Goal: Information Seeking & Learning: Learn about a topic

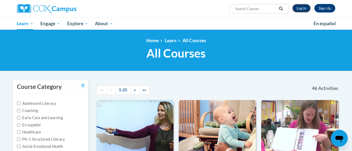
click at [300, 9] on link "Log In" at bounding box center [302, 8] width 18 height 8
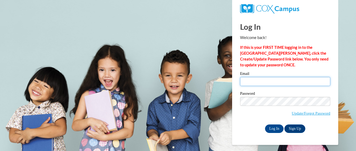
drag, startPoint x: 264, startPoint y: 80, endPoint x: 263, endPoint y: 83, distance: 3.8
click at [264, 80] on input "Email" at bounding box center [285, 81] width 90 height 9
type input "sdaviskrallman@ivytech.edu"
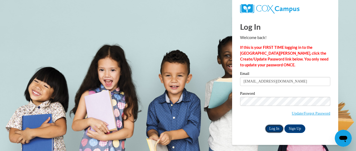
click at [273, 125] on input "Log In" at bounding box center [274, 129] width 19 height 8
click at [275, 128] on input "Log In" at bounding box center [274, 129] width 19 height 8
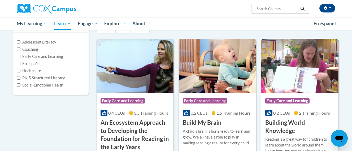
scroll to position [53, 0]
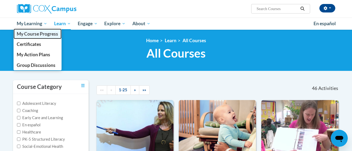
click at [39, 35] on span "My Course Progress" at bounding box center [37, 34] width 41 height 6
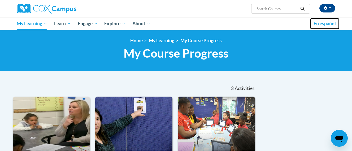
click at [330, 24] on span "En español" at bounding box center [325, 24] width 22 height 6
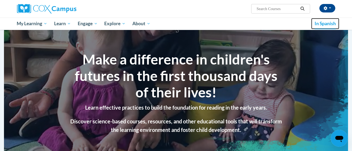
click at [330, 24] on span "In Spanish" at bounding box center [325, 24] width 21 height 6
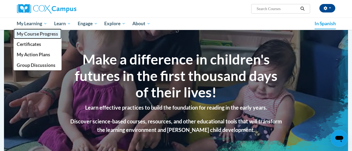
click at [36, 33] on span "My Course Progress" at bounding box center [37, 34] width 41 height 6
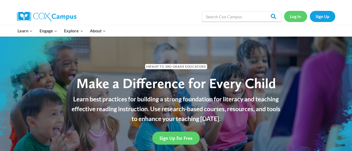
click at [297, 16] on link "Log In" at bounding box center [295, 16] width 23 height 11
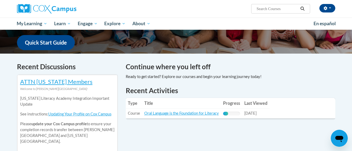
scroll to position [159, 0]
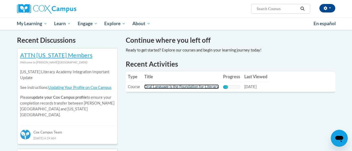
click at [184, 87] on link "Oral Language is the Foundation for Literacy" at bounding box center [181, 86] width 75 height 5
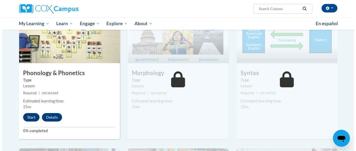
scroll to position [292, 0]
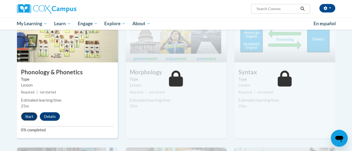
click at [31, 114] on button "Start" at bounding box center [29, 116] width 16 height 8
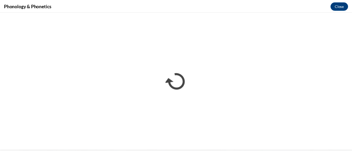
scroll to position [0, 0]
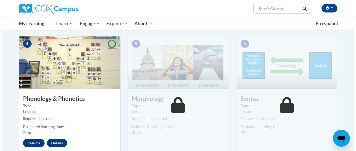
scroll to position [292, 0]
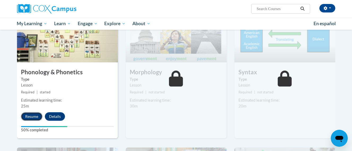
click at [33, 117] on button "Resume" at bounding box center [32, 116] width 22 height 8
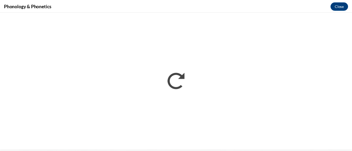
scroll to position [0, 0]
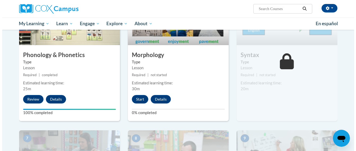
scroll to position [319, 0]
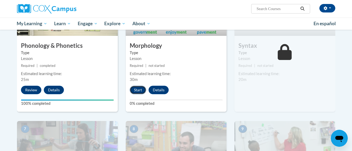
click at [142, 90] on button "Start" at bounding box center [138, 90] width 16 height 8
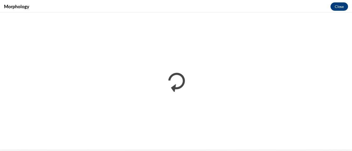
scroll to position [0, 0]
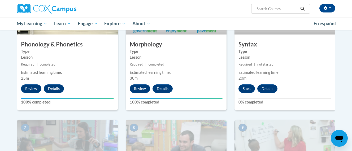
scroll to position [319, 0]
